Goal: Task Accomplishment & Management: Manage account settings

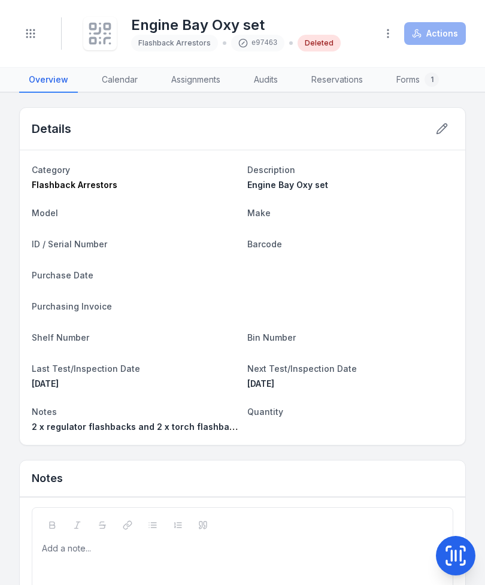
click at [461, 558] on icon at bounding box center [461, 556] width 0 height 10
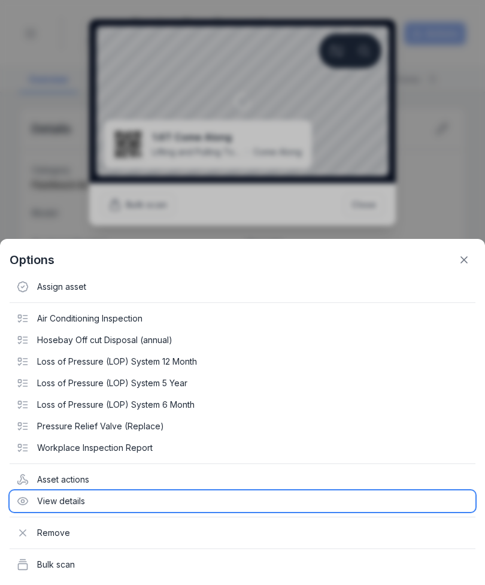
click at [107, 510] on div "View details" at bounding box center [243, 502] width 466 height 22
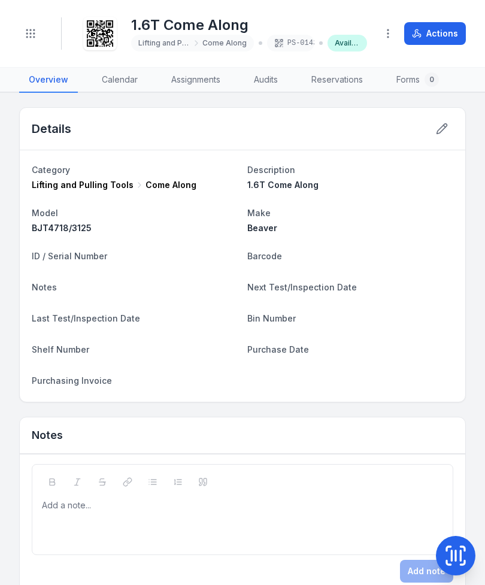
click at [447, 127] on icon at bounding box center [442, 129] width 12 height 12
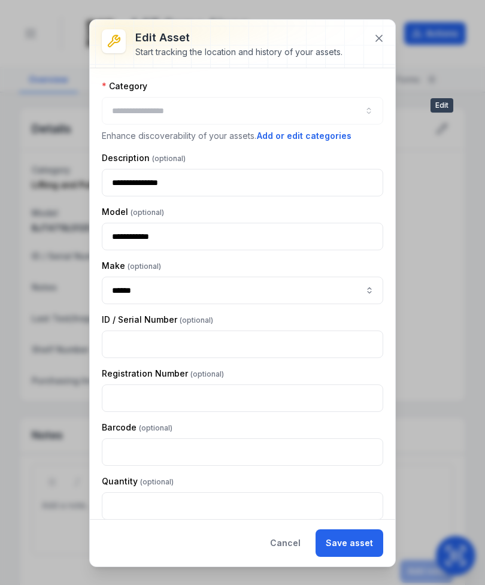
type input "**********"
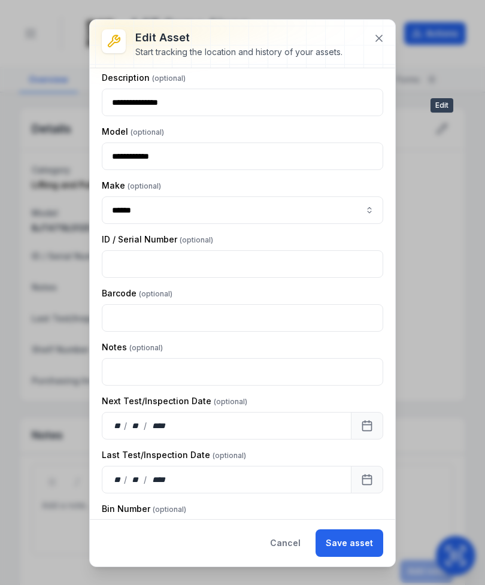
scroll to position [81, 0]
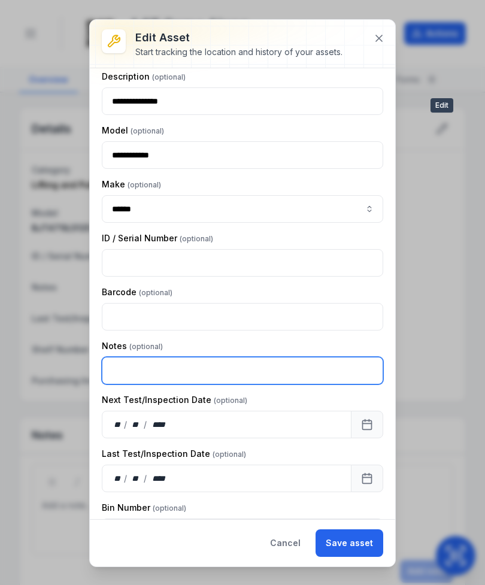
click at [249, 375] on input "text" at bounding box center [242, 371] width 281 height 28
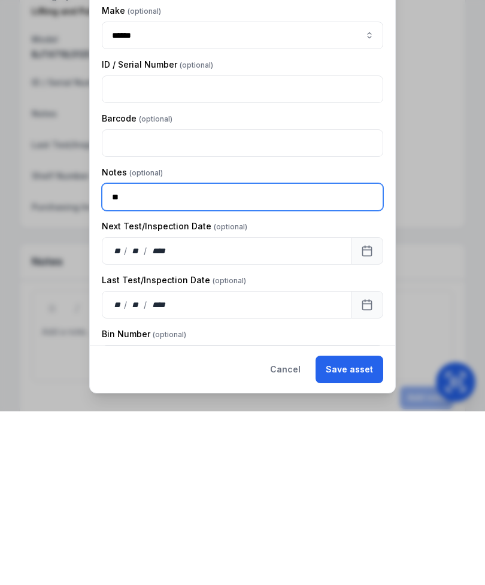
type input "*"
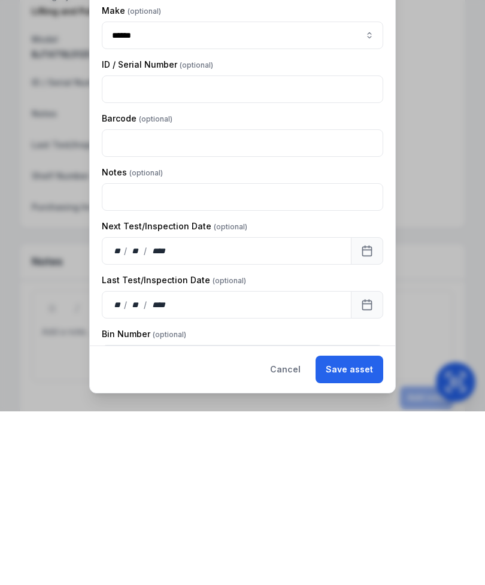
click at [292, 529] on button "Cancel" at bounding box center [285, 543] width 51 height 28
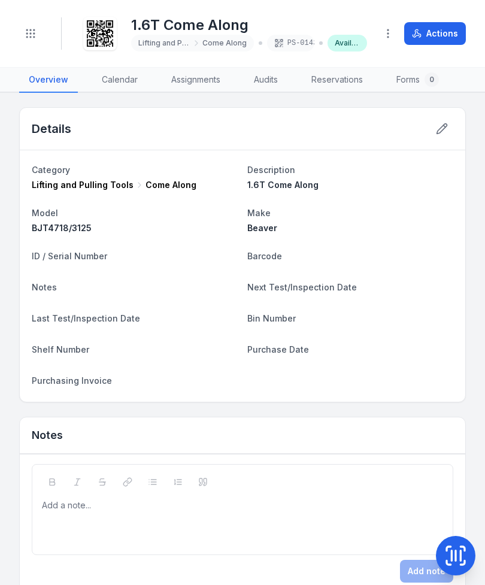
click at [385, 42] on button "button" at bounding box center [388, 33] width 23 height 23
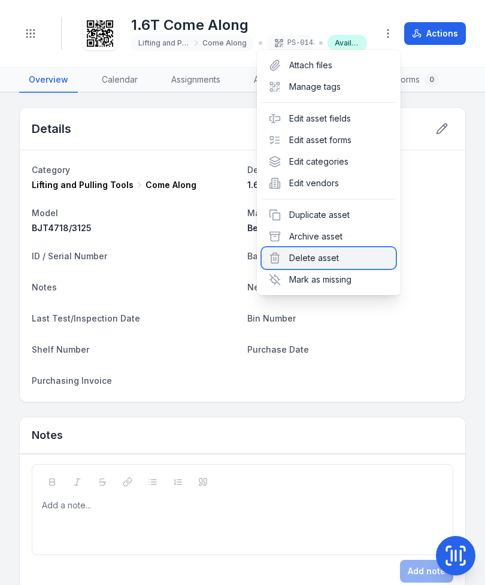
click at [335, 264] on div "Delete asset" at bounding box center [329, 258] width 134 height 22
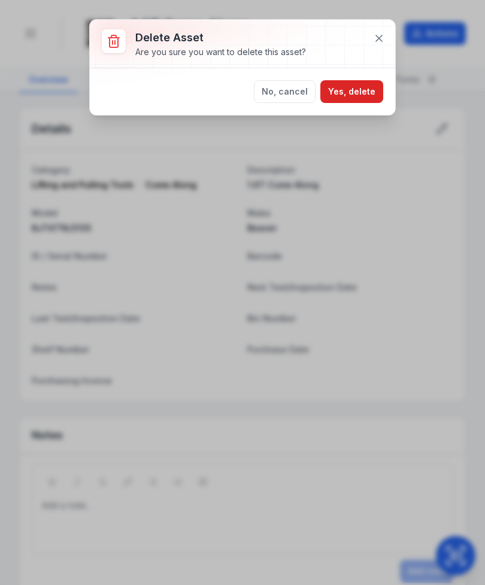
click at [356, 97] on button "Yes, delete" at bounding box center [351, 91] width 63 height 23
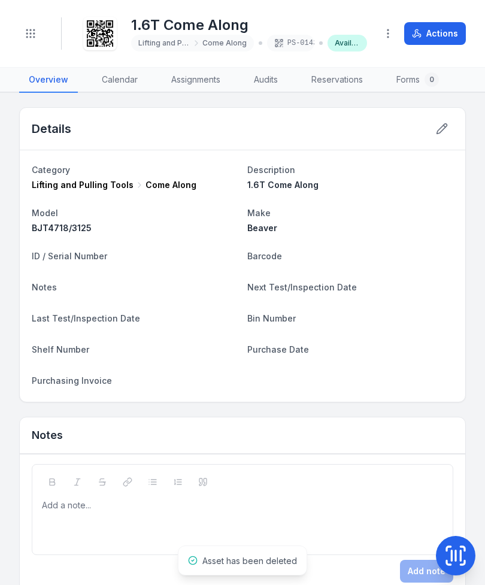
click at [392, 27] on button "button" at bounding box center [388, 33] width 23 height 23
